Goal: Information Seeking & Learning: Understand process/instructions

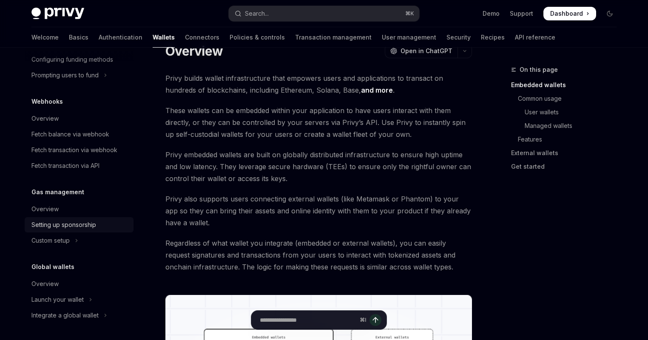
scroll to position [44, 0]
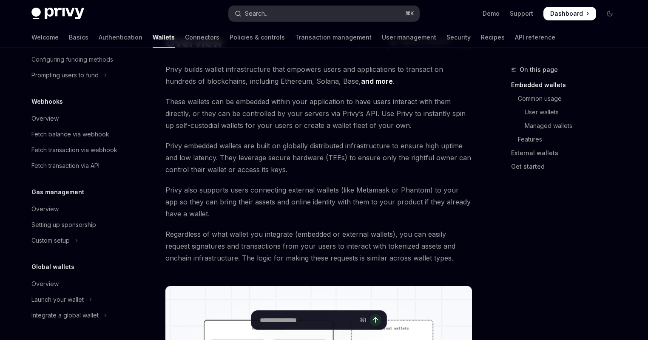
click at [284, 13] on button "Search... ⌘ K" at bounding box center [324, 13] width 190 height 15
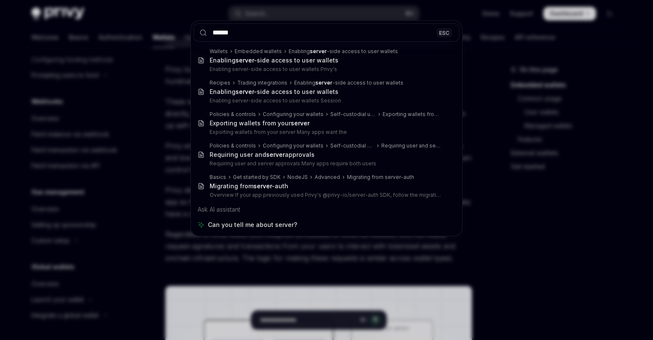
type input "******"
click at [177, 59] on div "****** ESC Wallets Embedded wallets Enabling server -side access to user wallet…" at bounding box center [326, 170] width 653 height 340
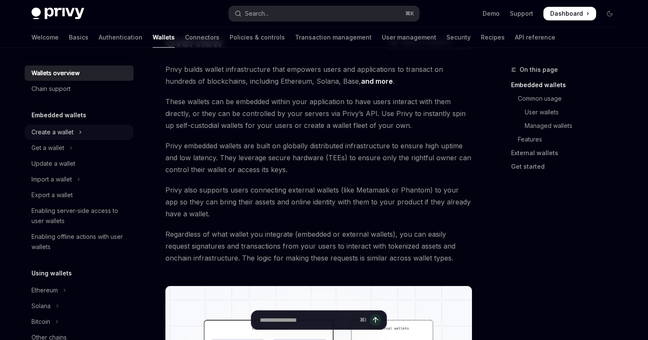
scroll to position [35, 0]
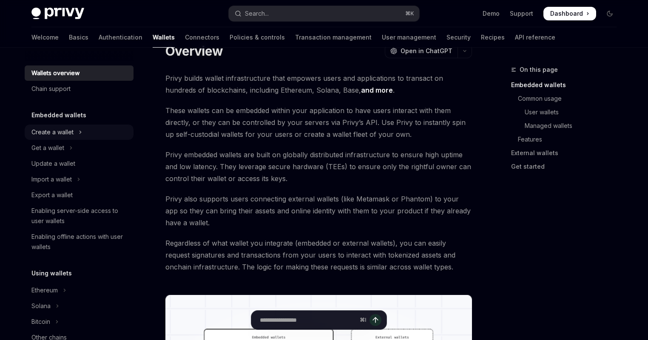
click at [77, 128] on button "Create a wallet" at bounding box center [79, 132] width 109 height 15
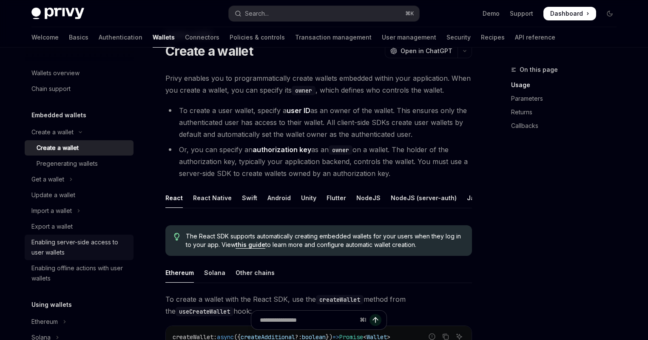
click at [86, 239] on div "Enabling server-side access to user wallets" at bounding box center [79, 247] width 97 height 20
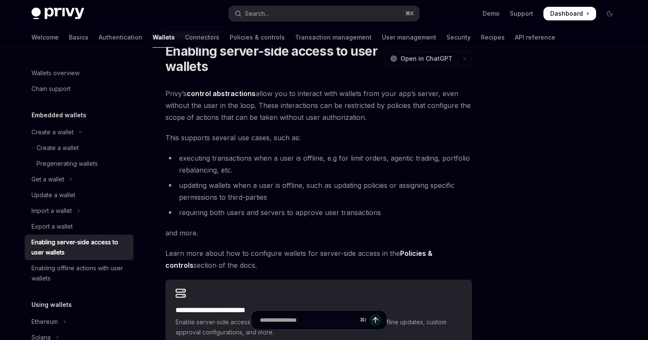
click at [303, 91] on span "Privy’s control abstractions allow you to interact with wallets from your app’s…" at bounding box center [318, 106] width 306 height 36
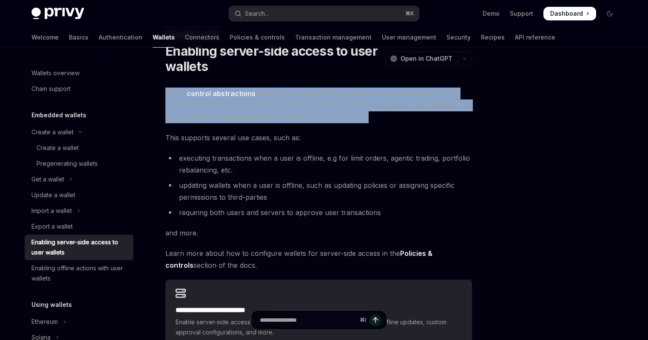
click at [303, 91] on span "Privy’s control abstractions allow you to interact with wallets from your app’s…" at bounding box center [318, 106] width 306 height 36
click at [310, 109] on span "Privy’s control abstractions allow you to interact with wallets from your app’s…" at bounding box center [318, 106] width 306 height 36
click at [310, 108] on span "Privy’s control abstractions allow you to interact with wallets from your app’s…" at bounding box center [318, 106] width 306 height 36
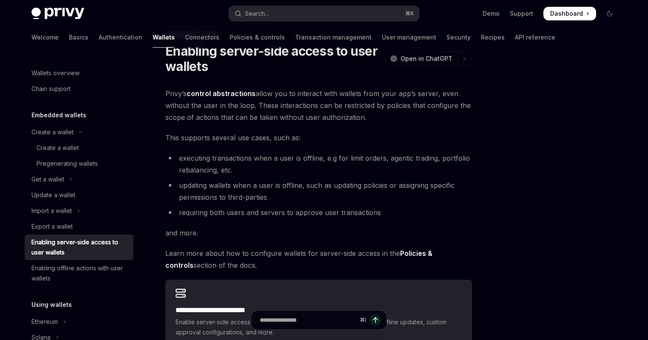
drag, startPoint x: 375, startPoint y: 114, endPoint x: 157, endPoint y: 91, distance: 218.8
click at [157, 91] on div "**********" at bounding box center [238, 256] width 469 height 453
drag, startPoint x: 165, startPoint y: 90, endPoint x: 384, endPoint y: 111, distance: 219.9
click at [384, 111] on span "Privy’s control abstractions allow you to interact with wallets from your app’s…" at bounding box center [318, 106] width 306 height 36
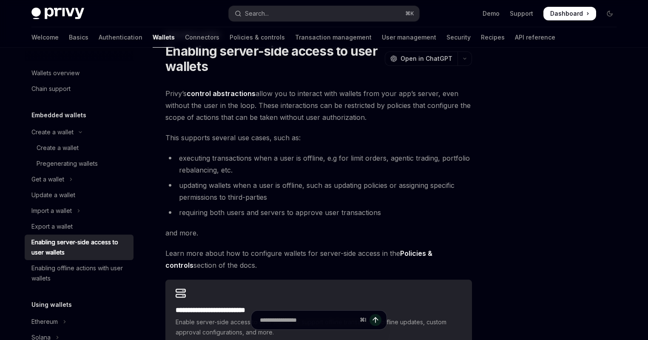
click at [384, 111] on span "Privy’s control abstractions allow you to interact with wallets from your app’s…" at bounding box center [318, 106] width 306 height 36
click at [306, 154] on li "executing transactions when a user is offline, e.g for limit orders, agentic tr…" at bounding box center [318, 164] width 306 height 24
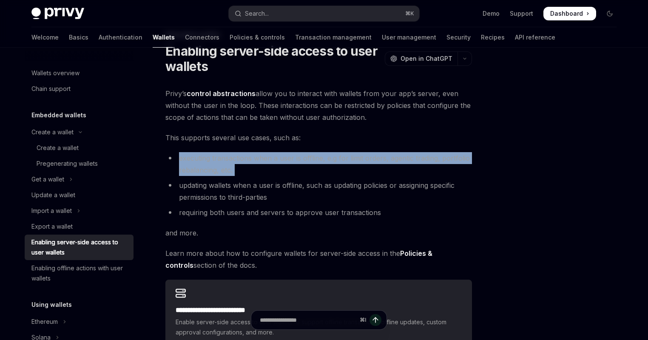
click at [306, 154] on li "executing transactions when a user is offline, e.g for limit orders, agentic tr…" at bounding box center [318, 164] width 306 height 24
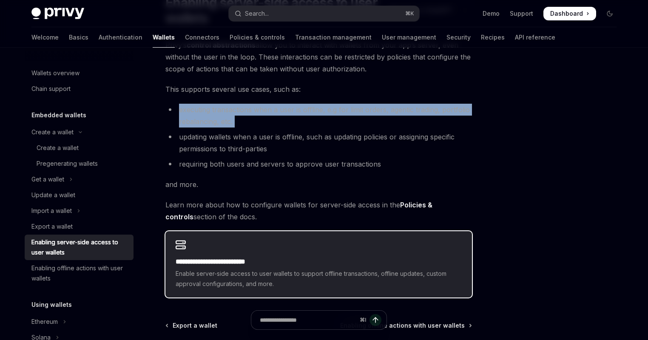
scroll to position [88, 0]
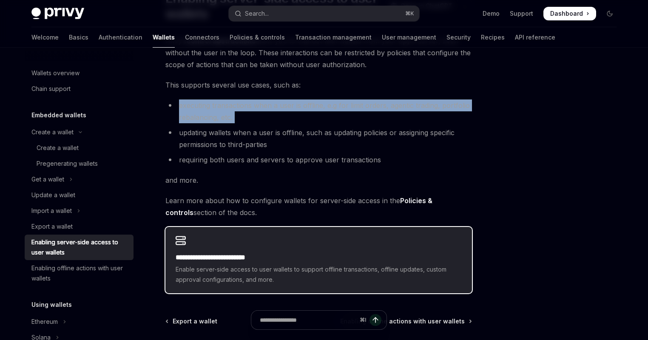
click at [284, 243] on div "**********" at bounding box center [318, 260] width 306 height 66
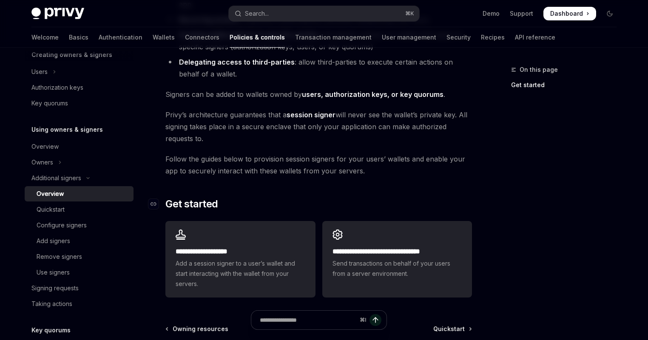
scroll to position [216, 0]
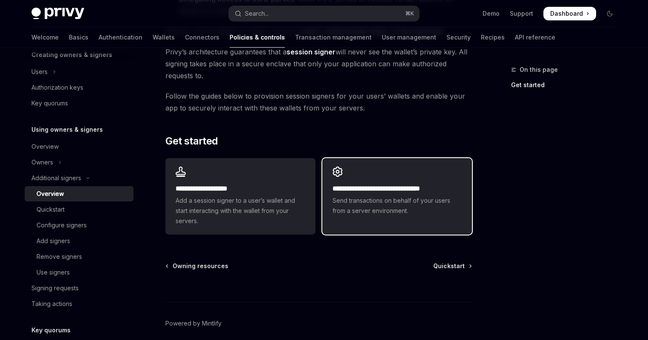
click at [396, 188] on h2 "**********" at bounding box center [396, 189] width 129 height 10
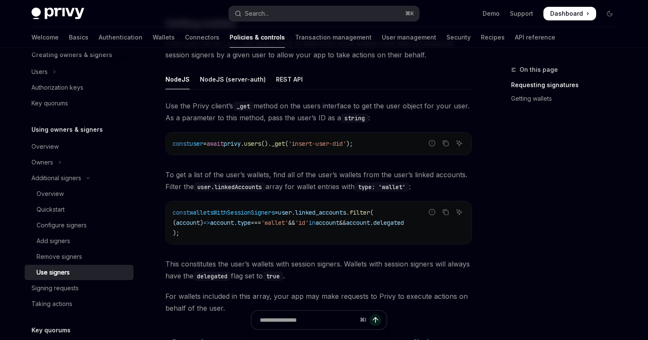
scroll to position [242, 0]
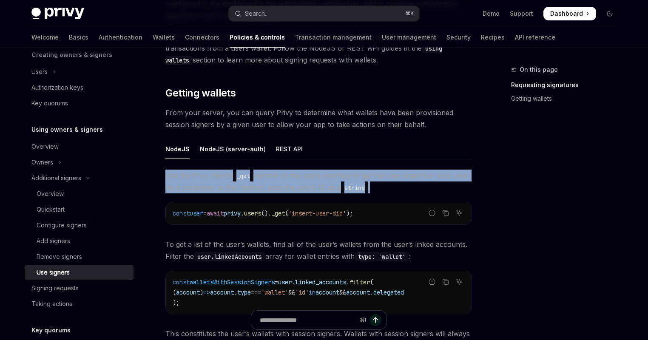
drag, startPoint x: 399, startPoint y: 187, endPoint x: 153, endPoint y: 176, distance: 247.1
click at [153, 176] on div "Additional signers Use signers OpenAI Open in ChatGPT OpenAI Open in ChatGPT On…" at bounding box center [238, 172] width 469 height 698
click at [206, 183] on span "Use the Privy client’s _get method on the users interface to get the user objec…" at bounding box center [318, 182] width 306 height 24
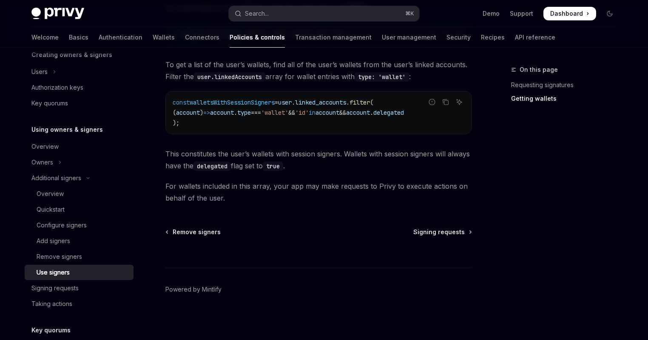
scroll to position [387, 0]
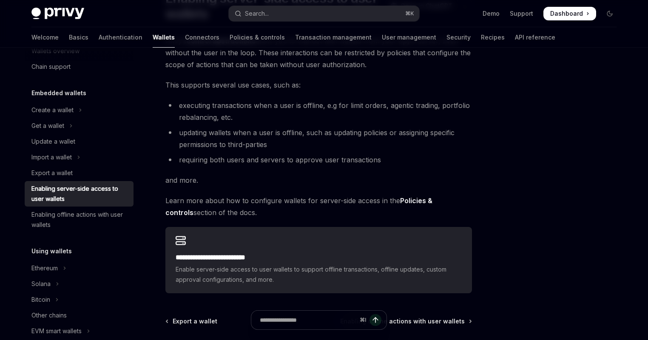
scroll to position [14, 0]
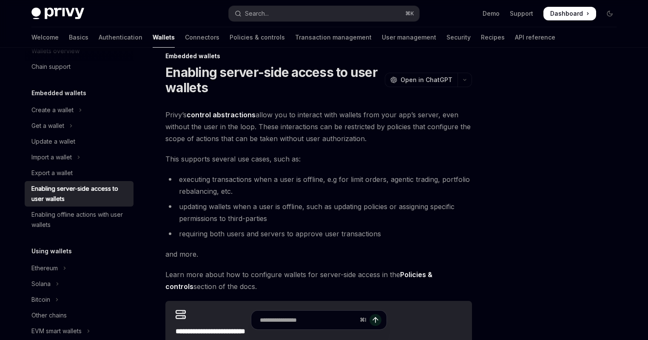
click at [432, 272] on strong "Policies & controls" at bounding box center [298, 280] width 267 height 20
click at [432, 274] on strong "Policies & controls" at bounding box center [298, 280] width 267 height 20
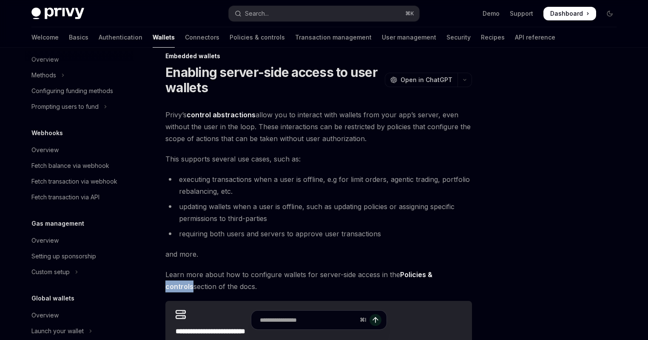
scroll to position [48, 0]
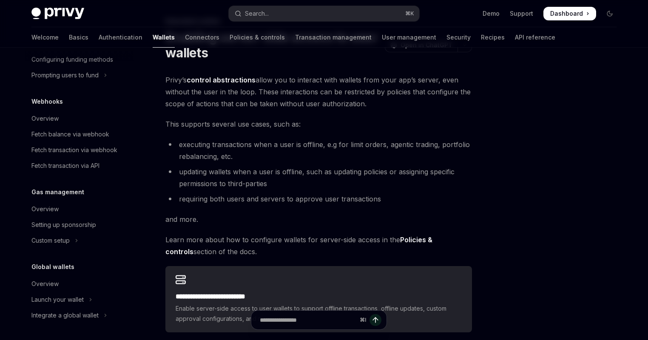
click at [408, 238] on strong "Policies & controls" at bounding box center [298, 245] width 267 height 20
drag, startPoint x: 394, startPoint y: 241, endPoint x: 403, endPoint y: 240, distance: 9.0
click at [405, 239] on span "Learn more about how to configure wallets for server-side access in the Policie…" at bounding box center [318, 246] width 306 height 24
click at [401, 241] on strong "Policies & controls" at bounding box center [298, 245] width 267 height 20
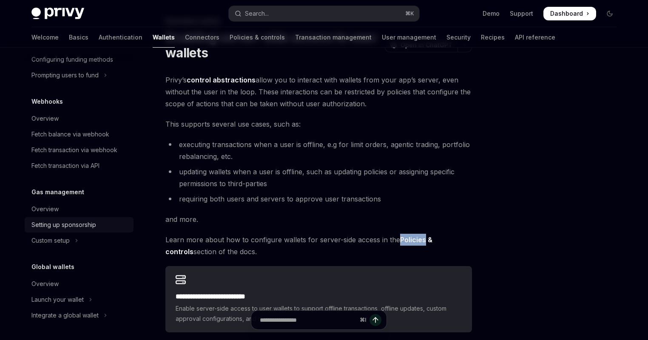
scroll to position [168, 0]
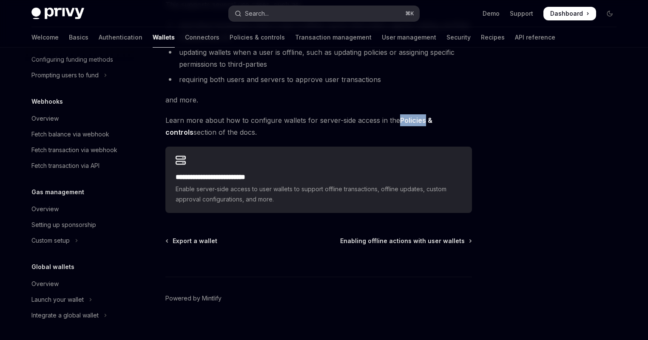
click at [306, 14] on button "Search... ⌘ K" at bounding box center [324, 13] width 190 height 15
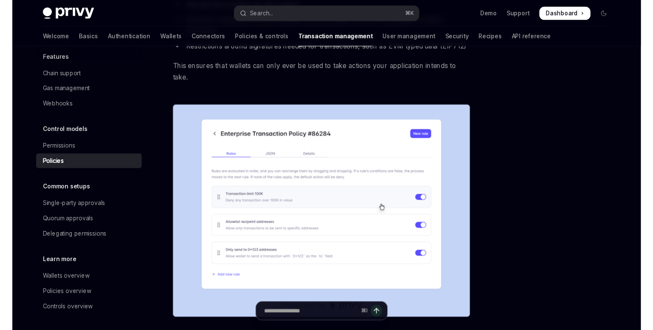
scroll to position [386, 0]
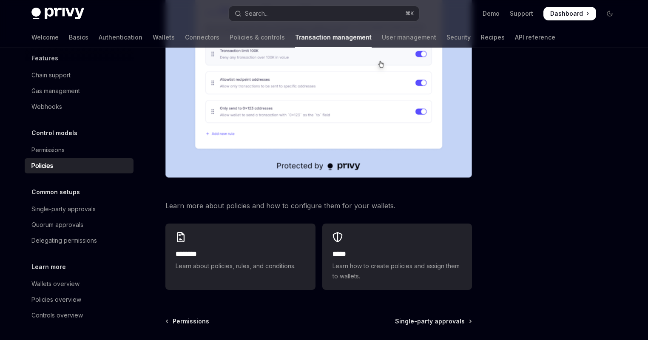
type textarea "*"
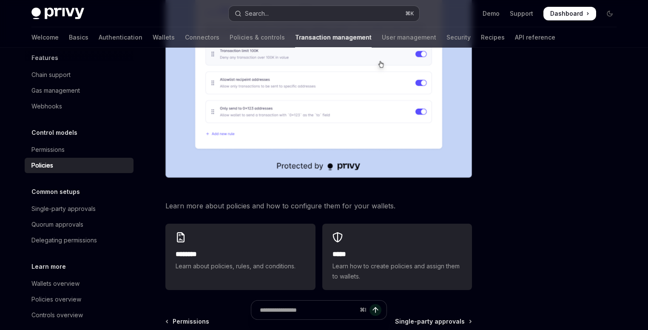
click at [298, 21] on div "Privy Docs home page Search... ⌘ K Demo Support Dashboard Dashboard Search..." at bounding box center [323, 13] width 585 height 27
click at [301, 15] on button "Search... ⌘ K" at bounding box center [324, 13] width 190 height 15
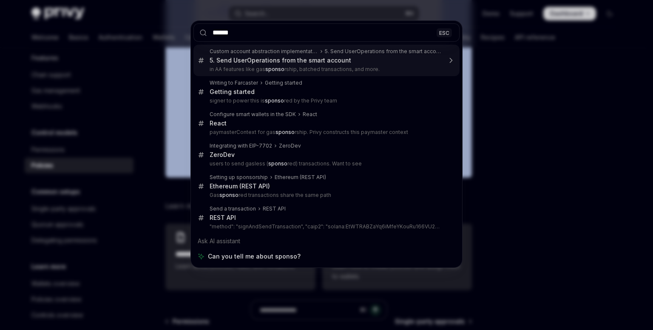
type input "*******"
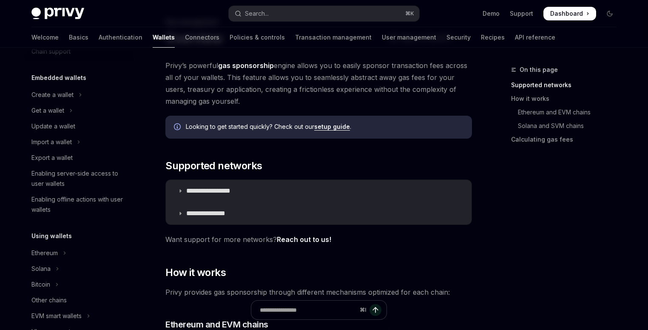
scroll to position [411, 0]
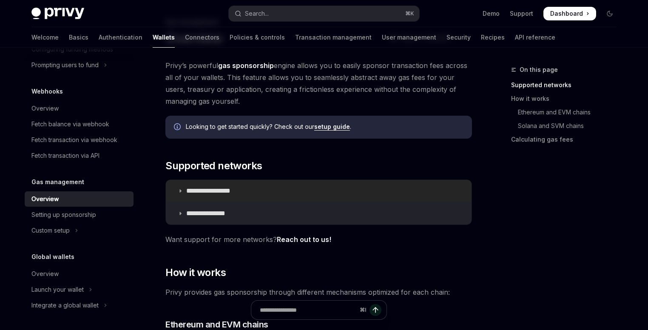
click at [269, 183] on summary "**********" at bounding box center [319, 191] width 306 height 22
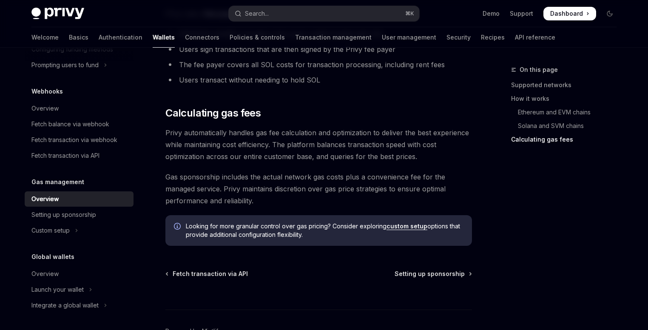
scroll to position [926, 0]
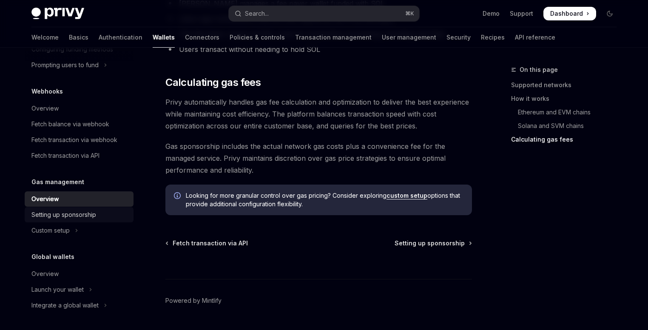
click at [101, 214] on div "Setting up sponsorship" at bounding box center [79, 215] width 97 height 10
type textarea "*"
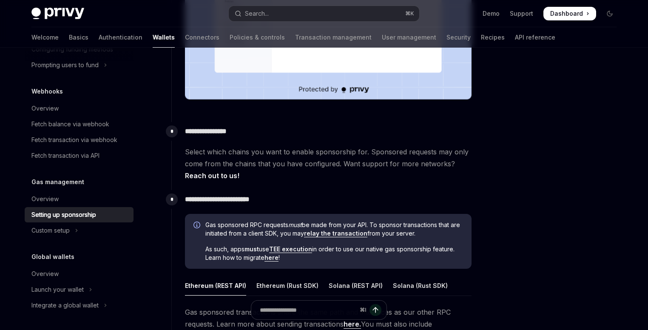
scroll to position [327, 0]
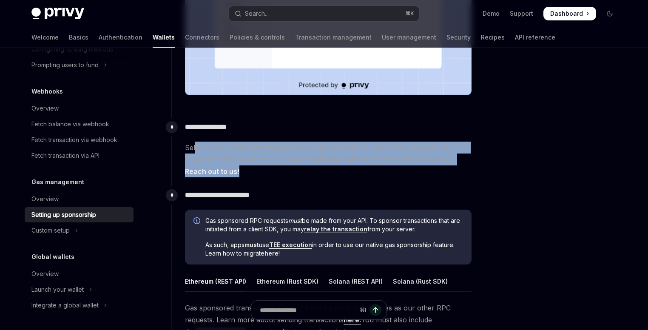
drag, startPoint x: 258, startPoint y: 159, endPoint x: 194, endPoint y: 142, distance: 65.8
click at [194, 142] on span "Select which chains you want to enable sponsorship for. Sponsored requests may …" at bounding box center [328, 160] width 286 height 36
click at [196, 142] on span "Select which chains you want to enable sponsorship for. Sponsored requests may …" at bounding box center [328, 160] width 286 height 36
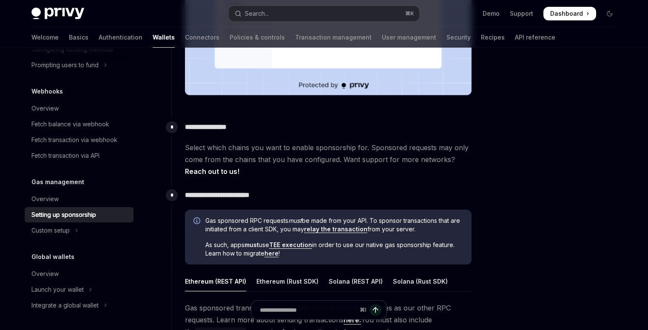
click at [266, 156] on span "Select which chains you want to enable sponsorship for. Sponsored requests may …" at bounding box center [328, 160] width 286 height 36
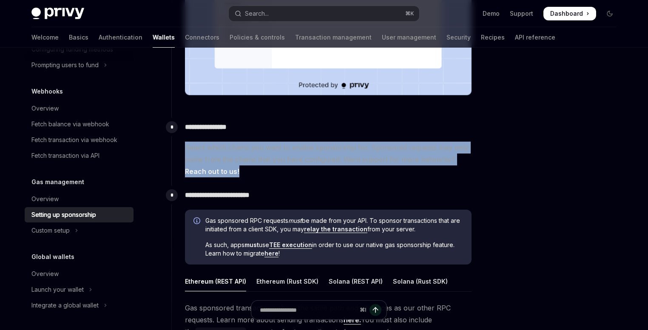
click at [266, 156] on span "Select which chains you want to enable sponsorship for. Sponsored requests may …" at bounding box center [328, 160] width 286 height 36
click at [303, 160] on span "Select which chains you want to enable sponsorship for. Sponsored requests may …" at bounding box center [328, 160] width 286 height 36
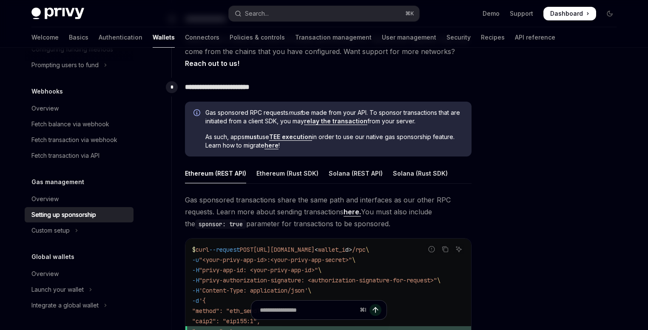
scroll to position [444, 0]
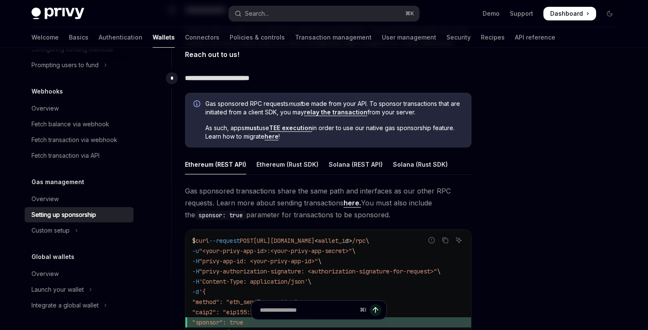
click at [292, 107] on span "Gas sponsored RPC requests must be made from your API. To sponsor transactions …" at bounding box center [334, 107] width 258 height 17
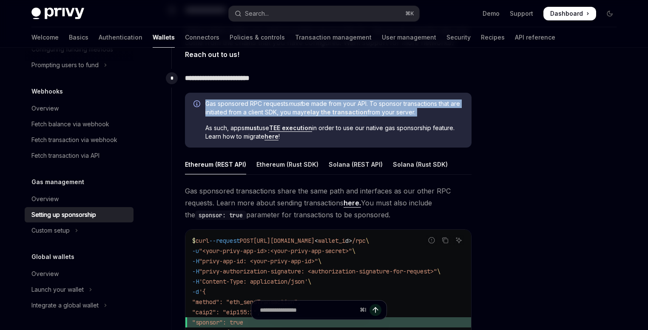
click at [292, 107] on span "Gas sponsored RPC requests must be made from your API. To sponsor transactions …" at bounding box center [334, 107] width 258 height 17
click at [279, 104] on span "Gas sponsored RPC requests must be made from your API. To sponsor transactions …" at bounding box center [334, 107] width 258 height 17
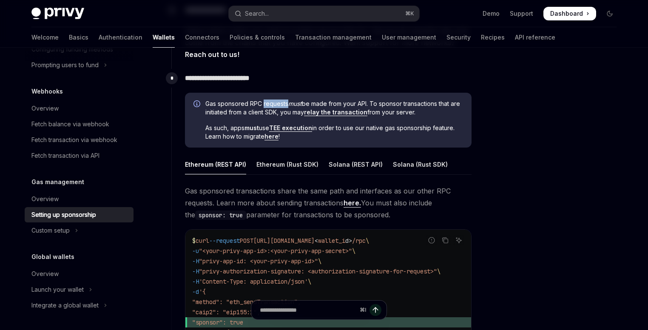
click at [279, 104] on span "Gas sponsored RPC requests must be made from your API. To sponsor transactions …" at bounding box center [334, 107] width 258 height 17
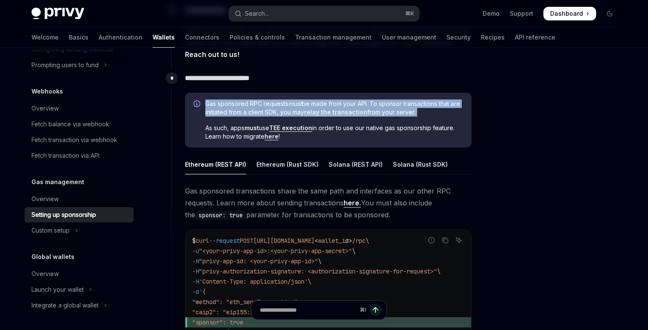
click at [279, 104] on span "Gas sponsored RPC requests must be made from your API. To sponsor transactions …" at bounding box center [334, 107] width 258 height 17
click at [265, 104] on span "Gas sponsored RPC requests must be made from your API. To sponsor transactions …" at bounding box center [334, 107] width 258 height 17
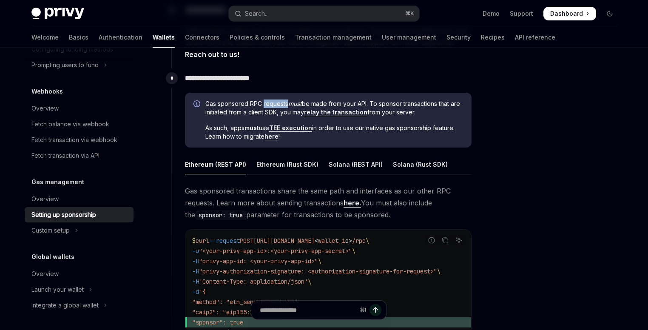
click at [265, 104] on span "Gas sponsored RPC requests must be made from your API. To sponsor transactions …" at bounding box center [334, 107] width 258 height 17
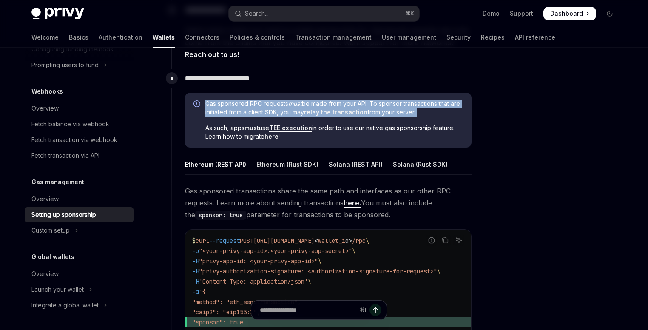
click at [265, 104] on span "Gas sponsored RPC requests must be made from your API. To sponsor transactions …" at bounding box center [334, 107] width 258 height 17
click at [255, 103] on span "Gas sponsored RPC requests must be made from your API. To sponsor transactions …" at bounding box center [334, 107] width 258 height 17
click at [226, 102] on span "Gas sponsored RPC requests must be made from your API. To sponsor transactions …" at bounding box center [334, 107] width 258 height 17
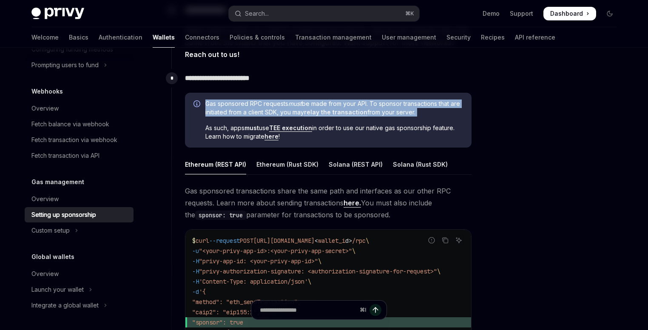
click at [226, 102] on span "Gas sponsored RPC requests must be made from your API. To sponsor transactions …" at bounding box center [334, 107] width 258 height 17
click at [241, 102] on span "Gas sponsored RPC requests must be made from your API. To sponsor transactions …" at bounding box center [334, 107] width 258 height 17
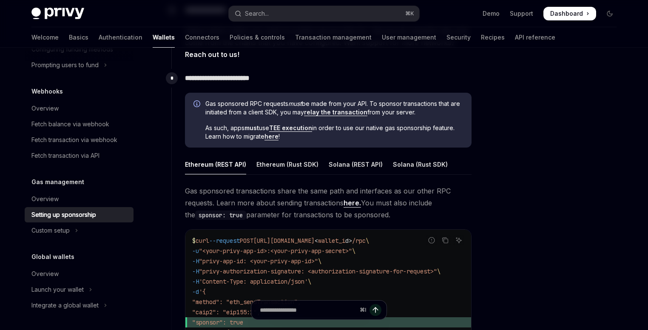
click at [229, 127] on span "As such, apps must use TEE execution in order to use our native gas sponsorship…" at bounding box center [334, 132] width 258 height 17
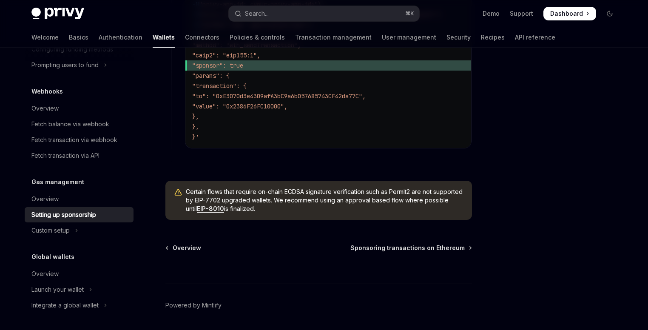
scroll to position [709, 0]
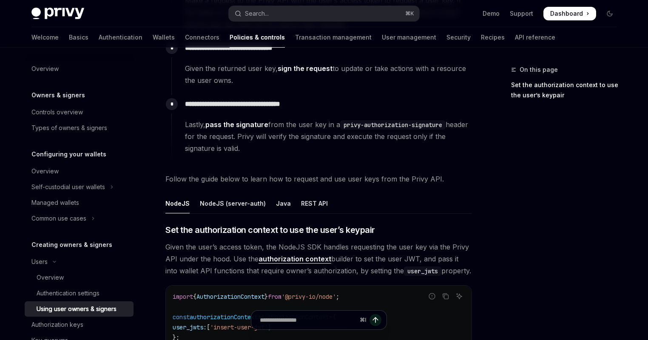
scroll to position [247, 0]
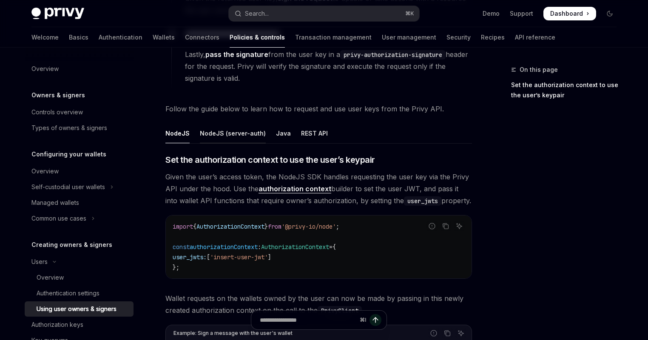
click at [221, 128] on div "NodeJS (server-auth)" at bounding box center [233, 133] width 66 height 20
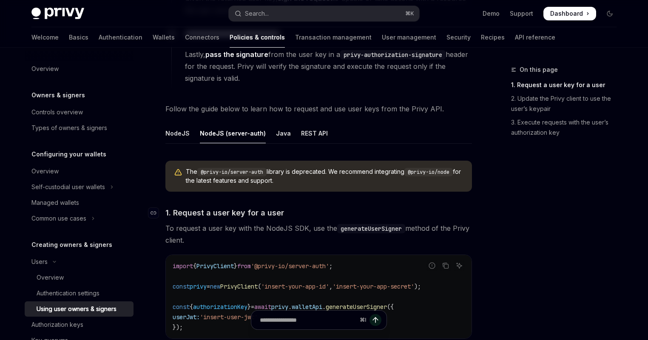
scroll to position [252, 0]
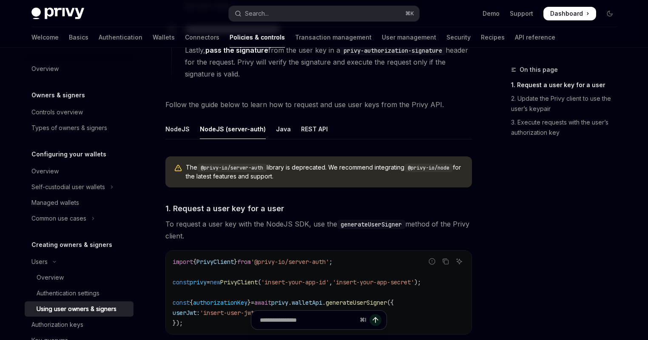
click at [439, 166] on code "@privy-io/node" at bounding box center [428, 168] width 48 height 8
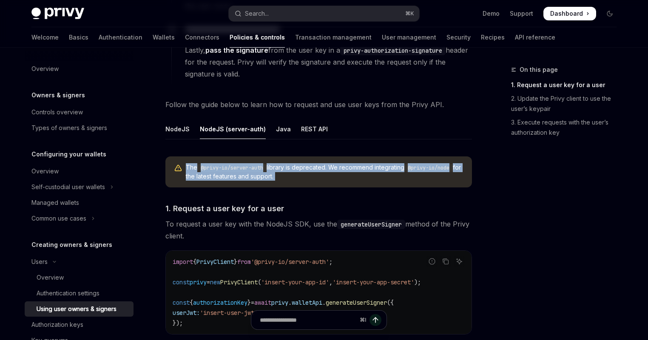
click at [439, 166] on code "@privy-io/node" at bounding box center [428, 168] width 48 height 8
click at [440, 166] on code "@privy-io/node" at bounding box center [428, 168] width 48 height 8
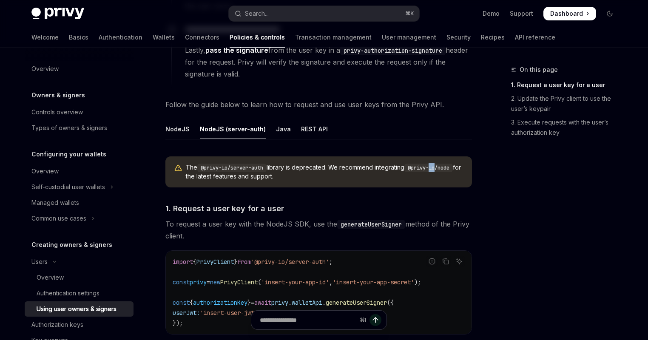
click at [440, 166] on code "@privy-io/node" at bounding box center [428, 168] width 48 height 8
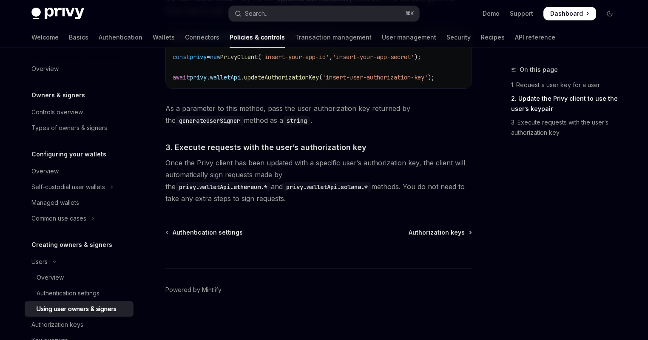
scroll to position [74, 0]
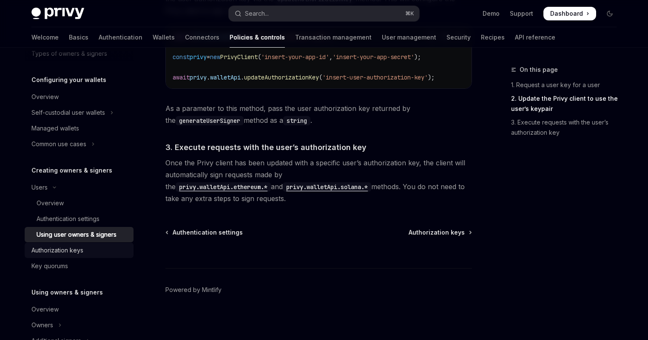
click at [80, 246] on div "Authorization keys" at bounding box center [57, 250] width 52 height 10
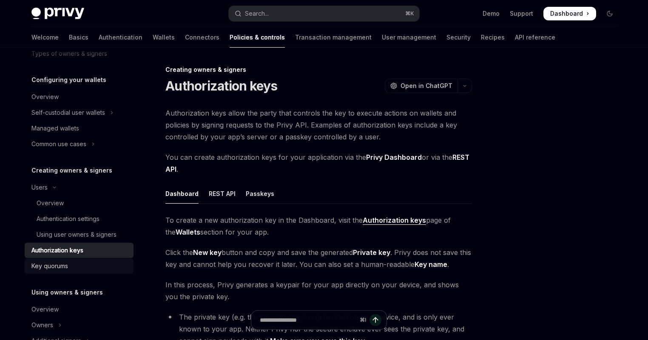
click at [76, 262] on div "Key quorums" at bounding box center [79, 266] width 97 height 10
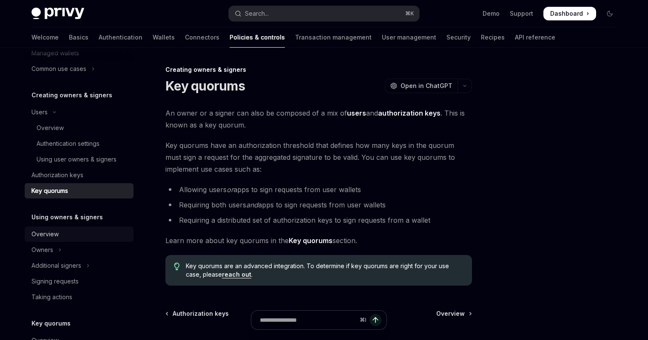
scroll to position [184, 0]
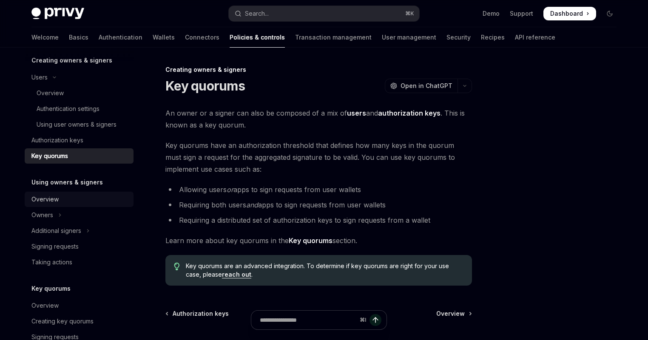
click at [70, 197] on div "Overview" at bounding box center [79, 199] width 97 height 10
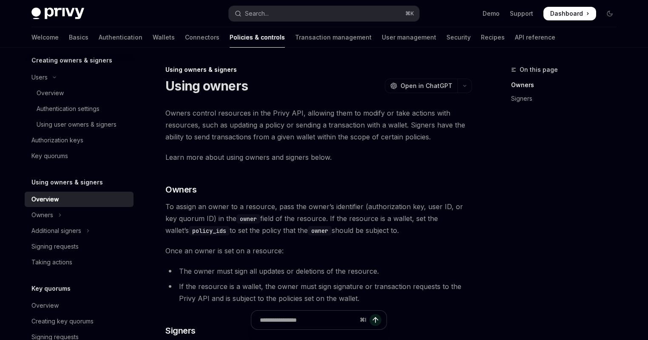
click at [265, 124] on span "Owners control resources in the Privy API, allowing them to modify or take acti…" at bounding box center [318, 125] width 306 height 36
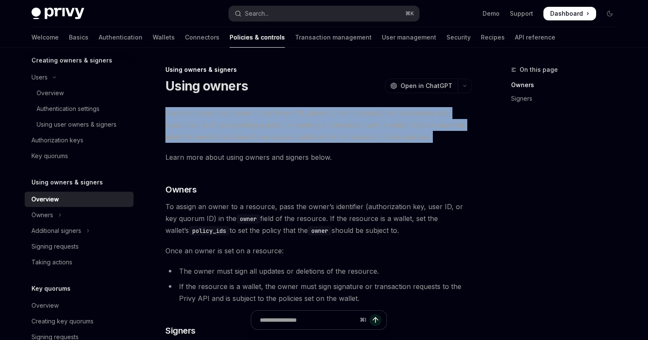
click at [265, 124] on span "Owners control resources in the Privy API, allowing them to modify or take acti…" at bounding box center [318, 125] width 306 height 36
click at [264, 128] on span "Owners control resources in the Privy API, allowing them to modify or take acti…" at bounding box center [318, 125] width 306 height 36
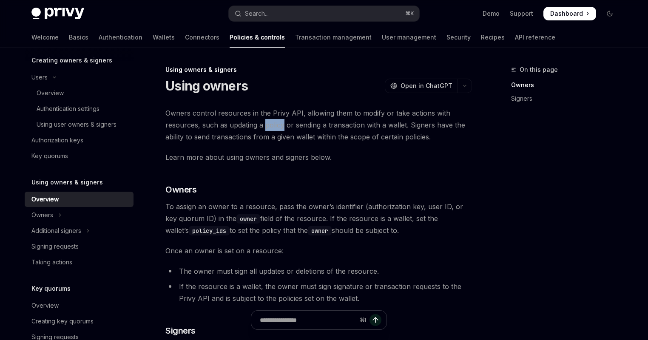
click at [264, 128] on span "Owners control resources in the Privy API, allowing them to modify or take acti…" at bounding box center [318, 125] width 306 height 36
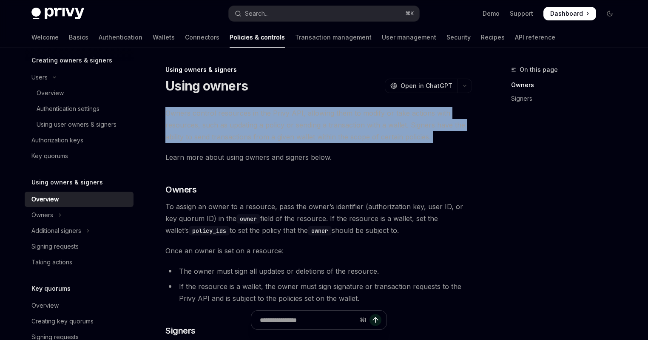
click at [264, 128] on span "Owners control resources in the Privy API, allowing them to modify or take acti…" at bounding box center [318, 125] width 306 height 36
click at [272, 123] on span "Owners control resources in the Privy API, allowing them to modify or take acti…" at bounding box center [318, 125] width 306 height 36
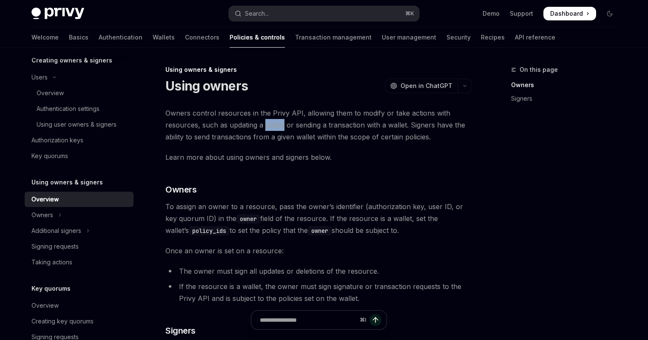
click at [272, 123] on span "Owners control resources in the Privy API, allowing them to modify or take acti…" at bounding box center [318, 125] width 306 height 36
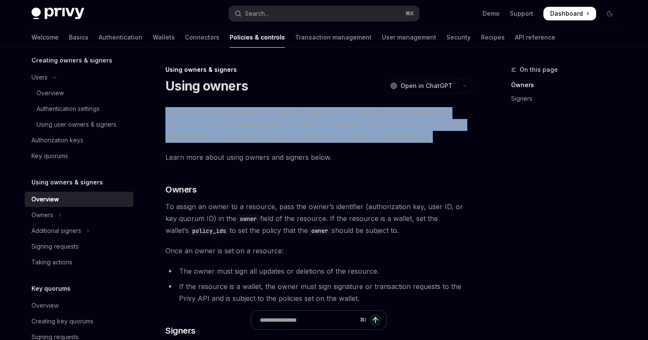
click at [272, 123] on span "Owners control resources in the Privy API, allowing them to modify or take acti…" at bounding box center [318, 125] width 306 height 36
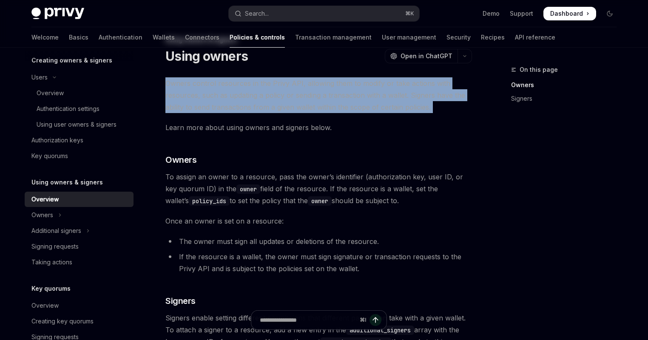
scroll to position [99, 0]
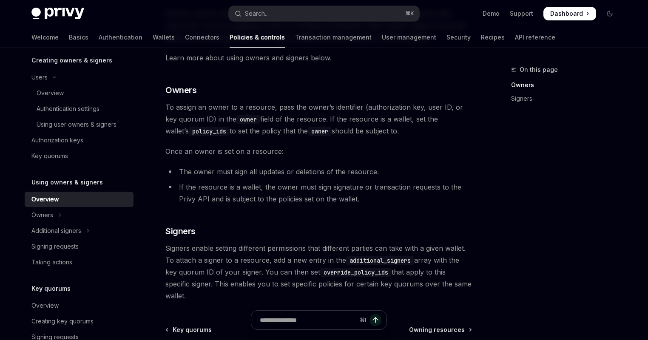
click at [245, 124] on span "To assign an owner to a resource, pass the owner’s identifier (authorization ke…" at bounding box center [318, 119] width 306 height 36
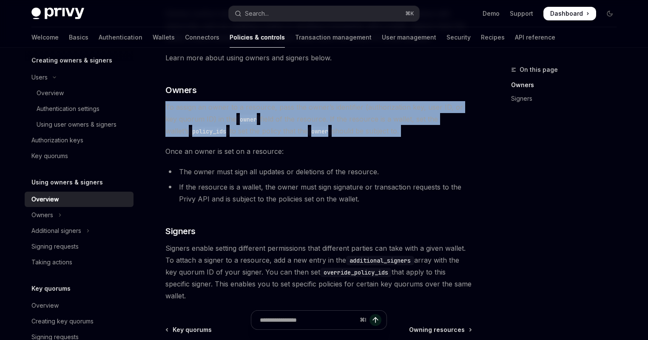
click at [245, 124] on span "To assign an owner to a resource, pass the owner’s identifier (authorization ke…" at bounding box center [318, 119] width 306 height 36
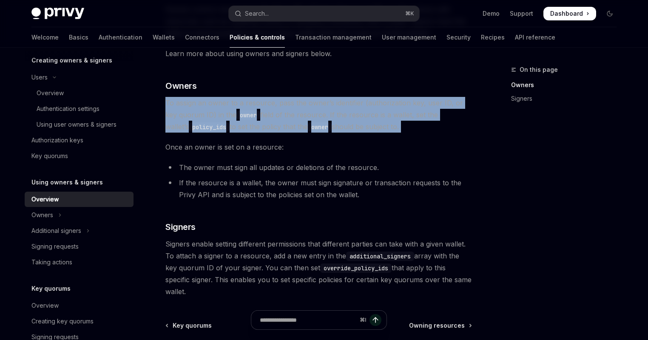
scroll to position [173, 0]
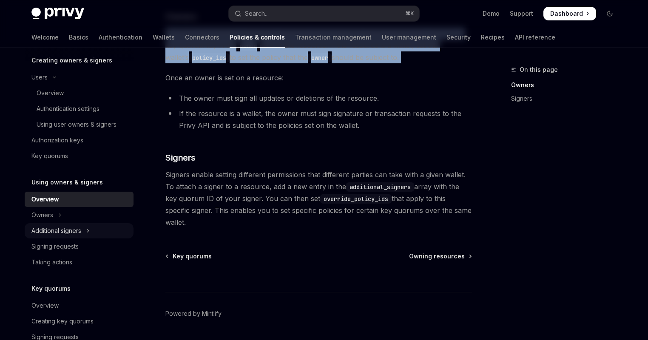
click at [100, 227] on button "Additional signers" at bounding box center [79, 230] width 109 height 15
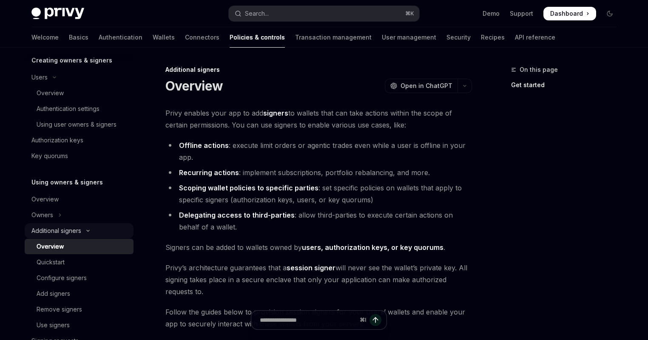
click at [83, 229] on button "Additional signers" at bounding box center [79, 230] width 109 height 15
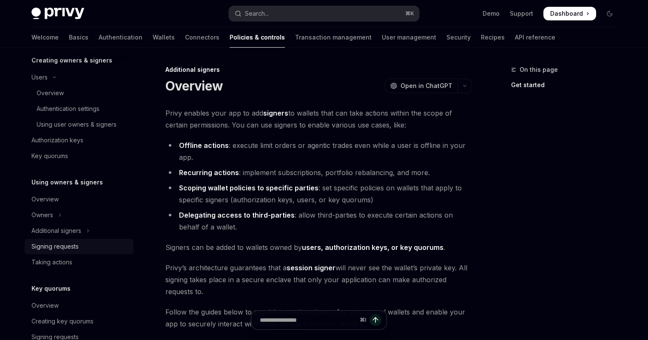
click at [81, 241] on div "Signing requests" at bounding box center [79, 246] width 97 height 10
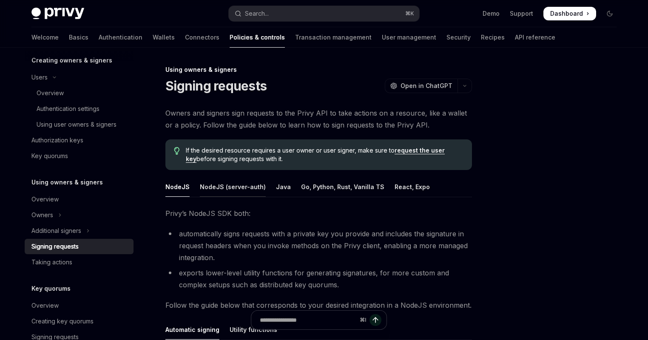
click at [244, 189] on div "NodeJS (server-auth)" at bounding box center [233, 187] width 66 height 20
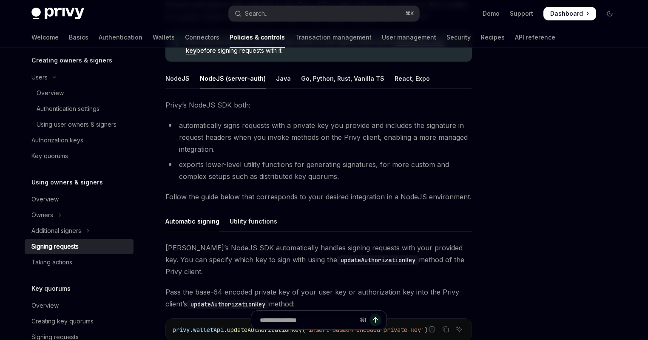
scroll to position [183, 0]
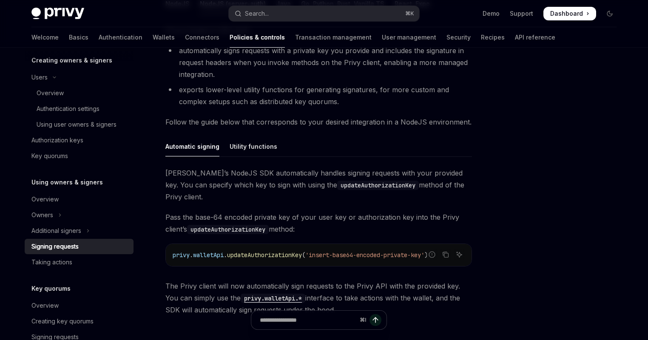
click at [443, 174] on span "Privy’s NodeJS SDK automatically handles signing requests with your provided ke…" at bounding box center [318, 185] width 306 height 36
click at [443, 173] on span "Privy’s NodeJS SDK automatically handles signing requests with your provided ke…" at bounding box center [318, 185] width 306 height 36
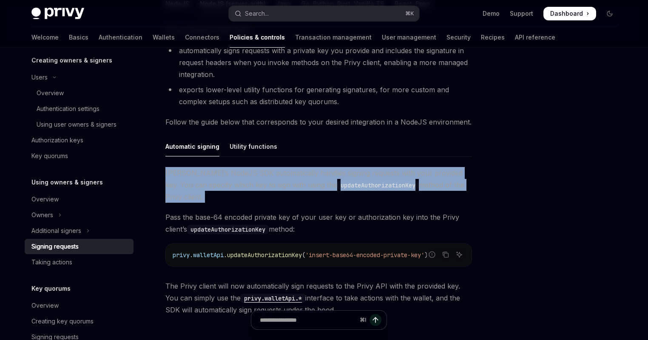
click at [443, 173] on span "Privy’s NodeJS SDK automatically handles signing requests with your provided ke…" at bounding box center [318, 185] width 306 height 36
click at [447, 174] on span "Privy’s NodeJS SDK automatically handles signing requests with your provided ke…" at bounding box center [318, 185] width 306 height 36
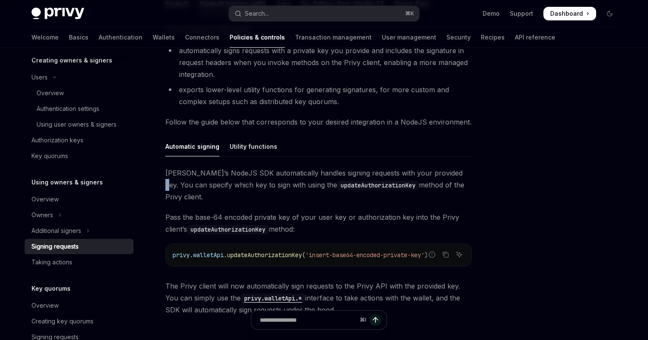
click at [447, 174] on span "Privy’s NodeJS SDK automatically handles signing requests with your provided ke…" at bounding box center [318, 185] width 306 height 36
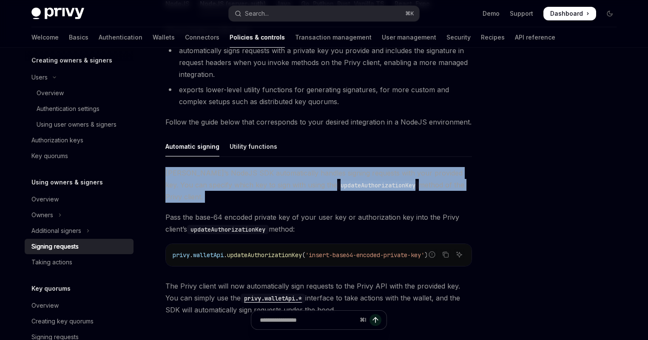
click at [447, 174] on span "Privy’s NodeJS SDK automatically handles signing requests with your provided ke…" at bounding box center [318, 185] width 306 height 36
click at [479, 174] on div "Using owners & signers Signing requests OpenAI Open in ChatGPT OpenAI Open in C…" at bounding box center [324, 158] width 598 height 589
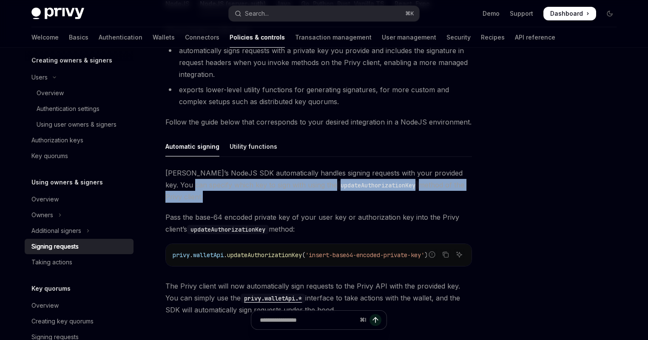
drag, startPoint x: 463, startPoint y: 183, endPoint x: 181, endPoint y: 181, distance: 281.7
click at [181, 181] on span "Privy’s NodeJS SDK automatically handles signing requests with your provided ke…" at bounding box center [318, 185] width 306 height 36
click at [182, 180] on span "Privy’s NodeJS SDK automatically handles signing requests with your provided ke…" at bounding box center [318, 185] width 306 height 36
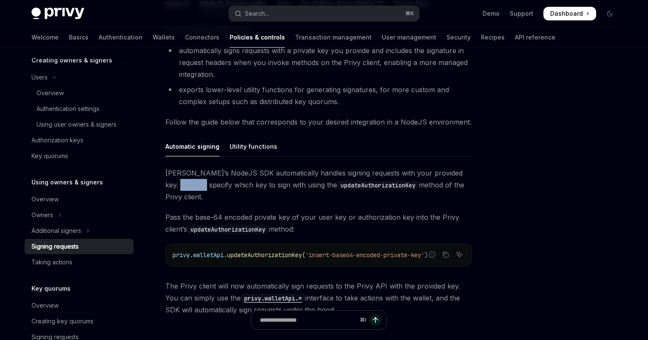
click at [182, 180] on span "Privy’s NodeJS SDK automatically handles signing requests with your provided ke…" at bounding box center [318, 185] width 306 height 36
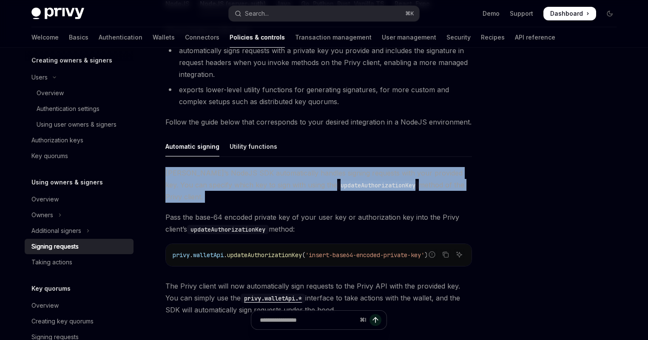
click at [182, 180] on span "Privy’s NodeJS SDK automatically handles signing requests with your provided ke…" at bounding box center [318, 185] width 306 height 36
click at [201, 180] on span "Privy’s NodeJS SDK automatically handles signing requests with your provided ke…" at bounding box center [318, 185] width 306 height 36
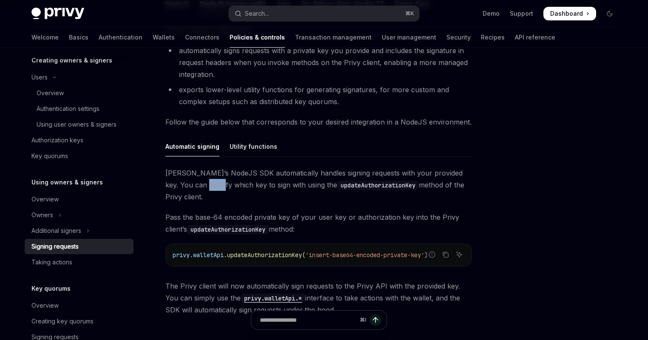
click at [201, 180] on span "Privy’s NodeJS SDK automatically handles signing requests with your provided ke…" at bounding box center [318, 185] width 306 height 36
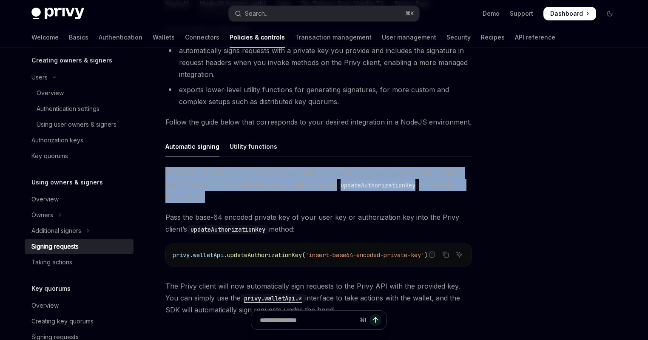
click at [201, 180] on span "Privy’s NodeJS SDK automatically handles signing requests with your provided ke…" at bounding box center [318, 185] width 306 height 36
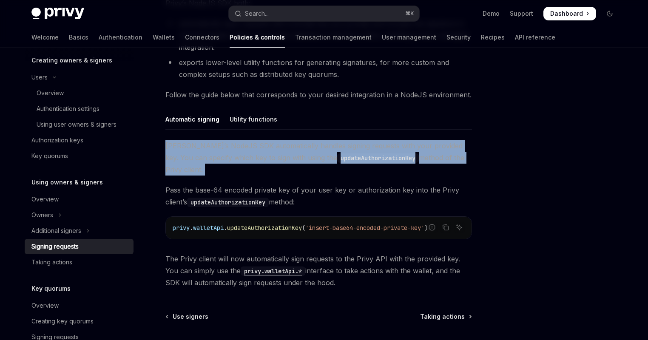
scroll to position [283, 0]
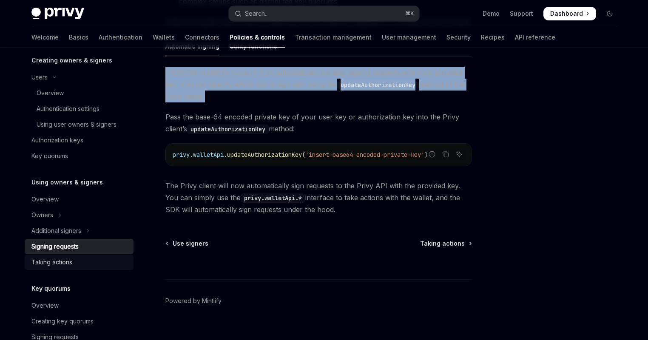
click at [76, 261] on div "Taking actions" at bounding box center [79, 262] width 97 height 10
type textarea "*"
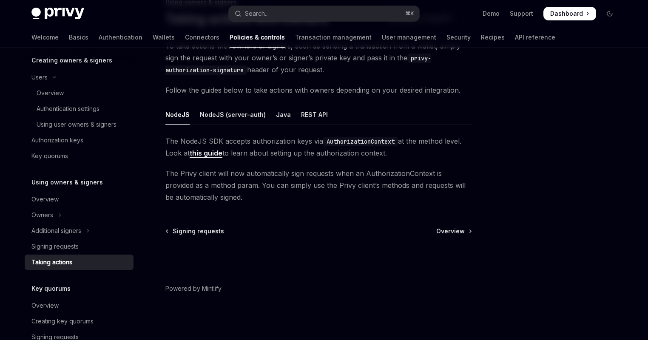
scroll to position [209, 0]
